Goal: Find specific page/section: Find specific page/section

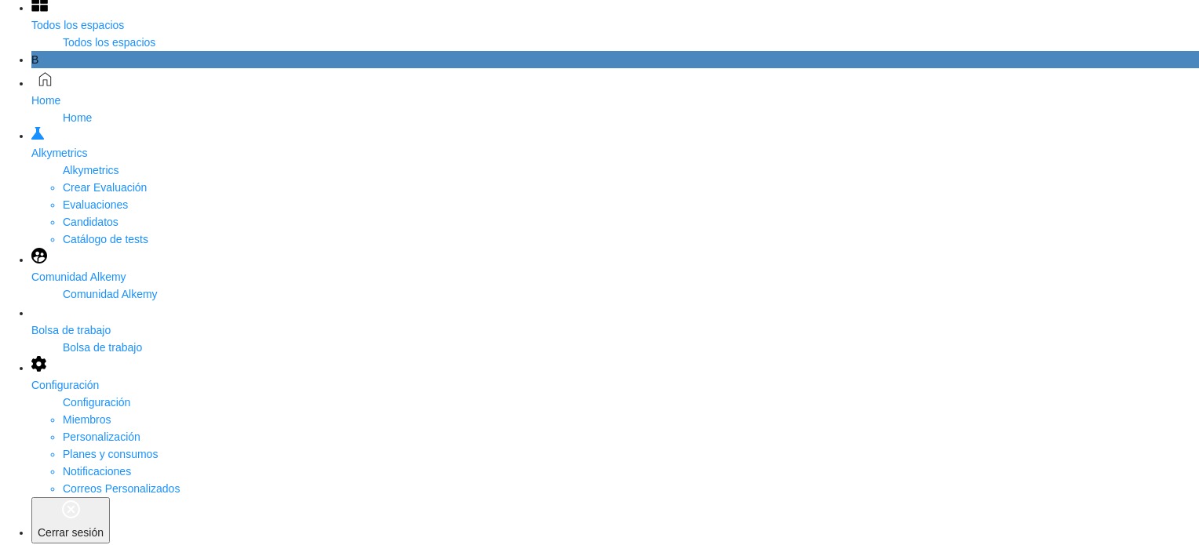
scroll to position [63, 0]
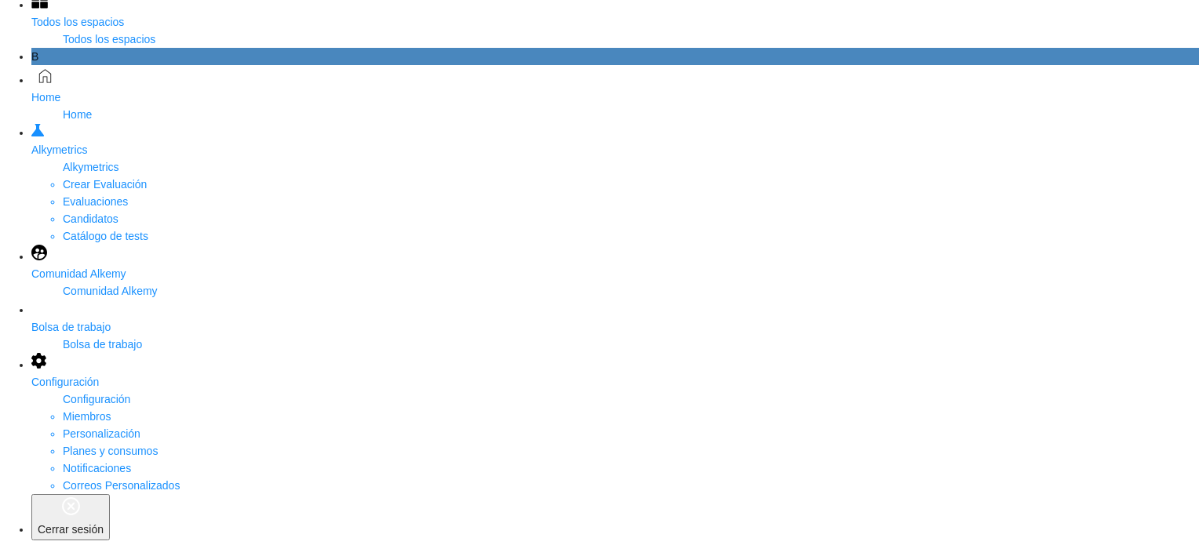
type input "****"
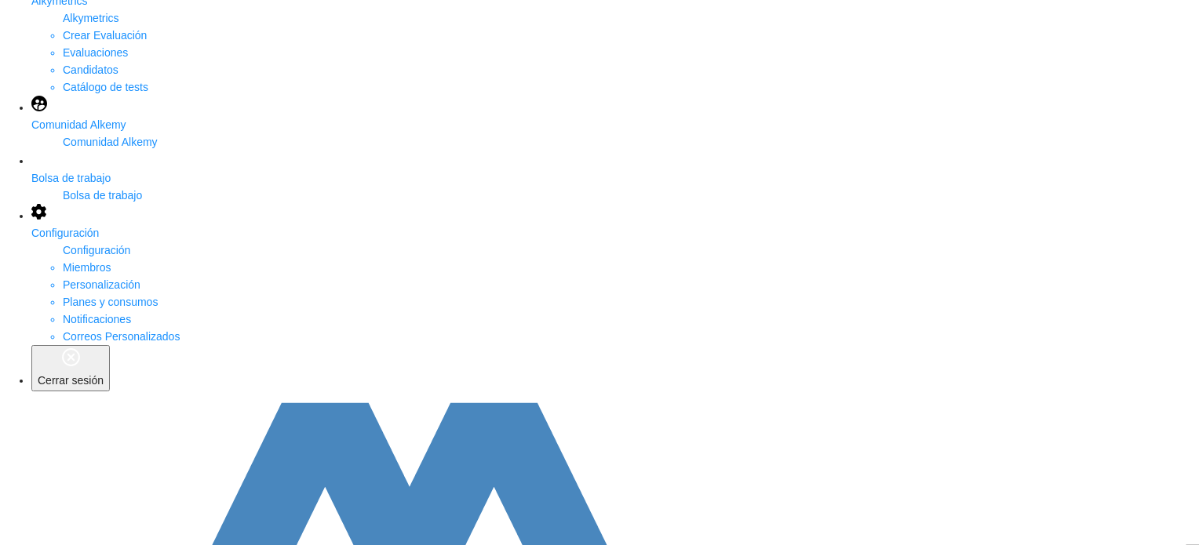
scroll to position [213, 0]
